Goal: Find contact information

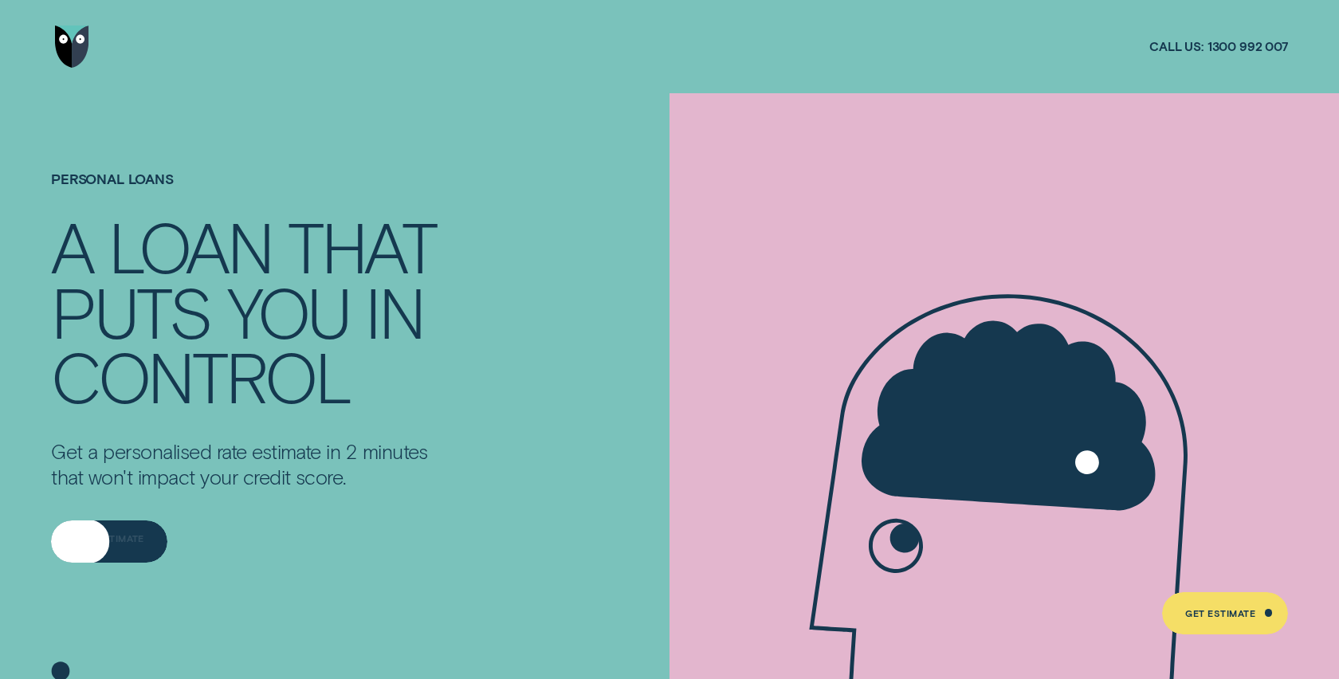
click at [112, 524] on div "Get Estimate" at bounding box center [109, 541] width 116 height 41
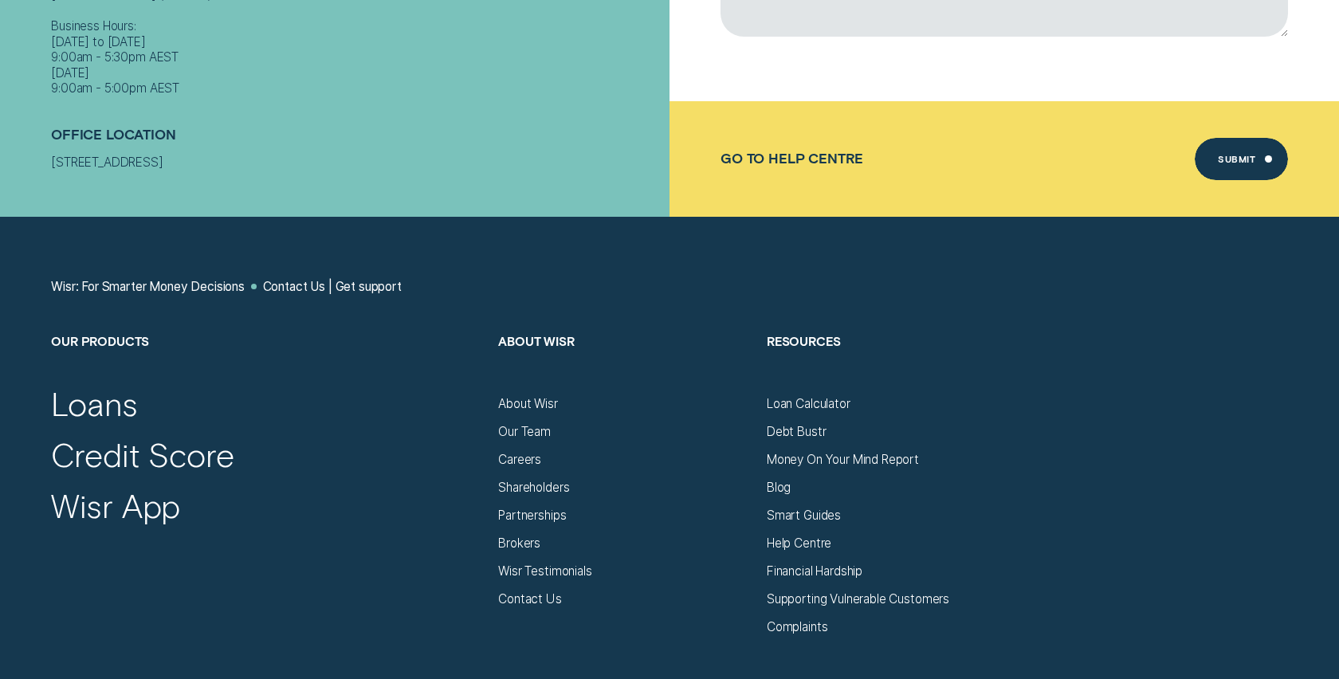
scroll to position [801, 0]
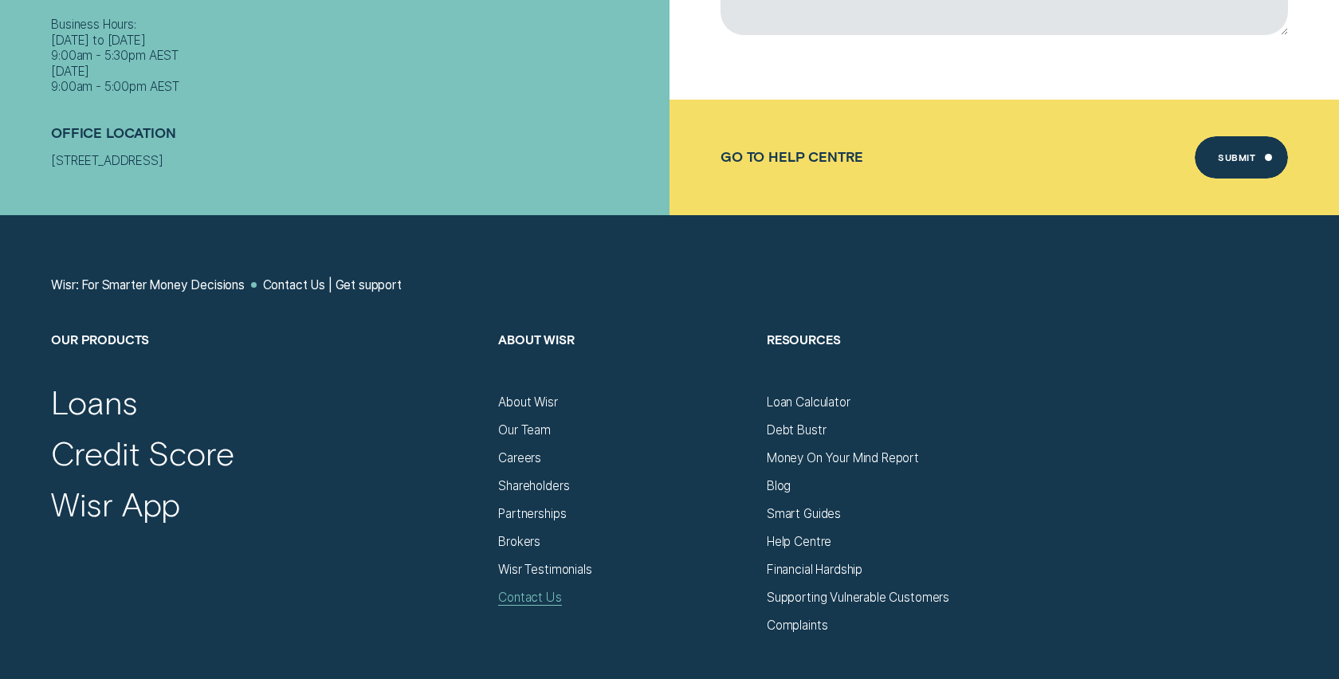
click at [525, 592] on div "Contact Us" at bounding box center [529, 597] width 63 height 15
click at [527, 603] on div "Contact Us" at bounding box center [529, 597] width 63 height 15
